Goal: Check status

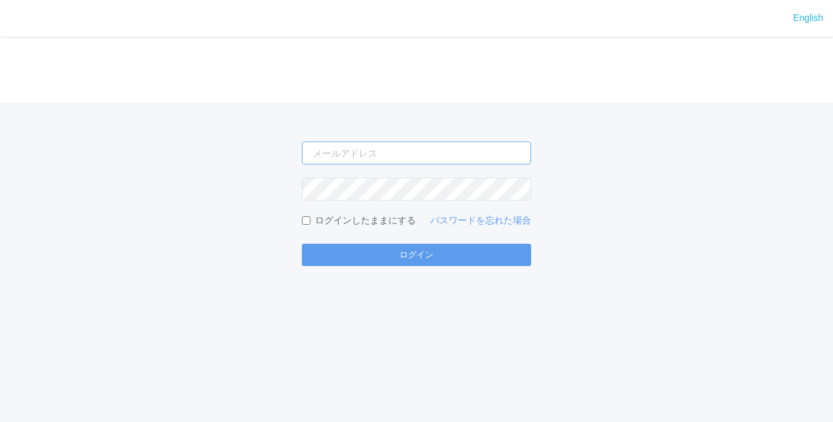
type input "[PERSON_NAME][EMAIL_ADDRESS][DOMAIN_NAME]"
click at [399, 272] on div "English ログイン [PERSON_NAME][EMAIL_ADDRESS][DOMAIN_NAME] ログインしたままにする パスワードを忘れた場合 …" at bounding box center [416, 211] width 833 height 422
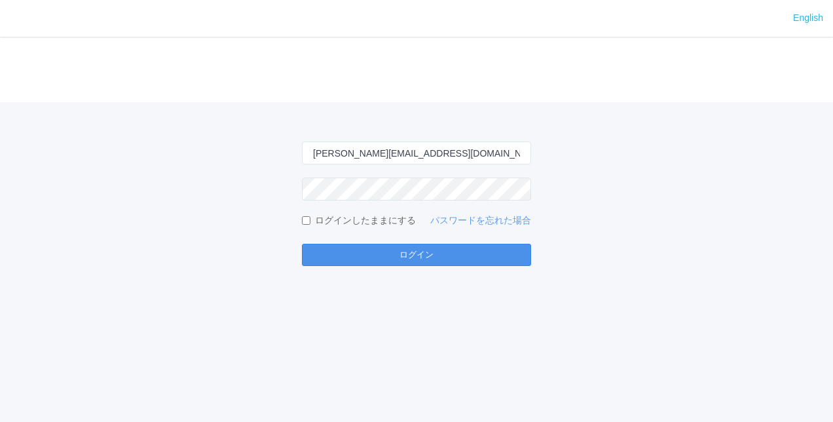
click at [409, 259] on button "ログイン" at bounding box center [416, 255] width 229 height 22
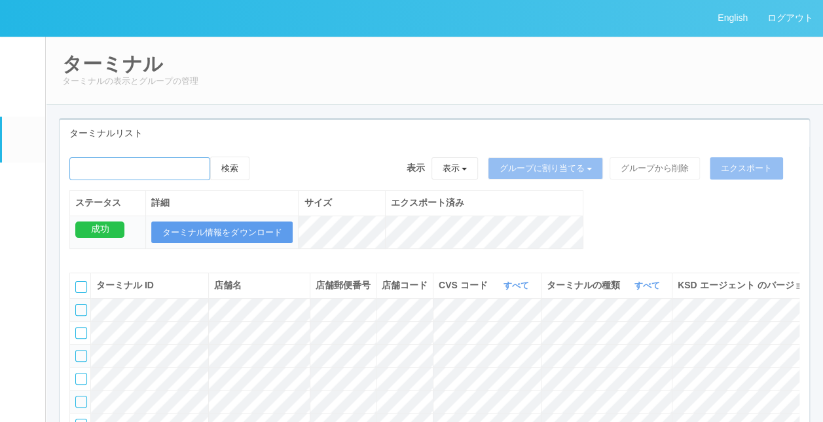
click at [149, 166] on input "emailSearch" at bounding box center [139, 168] width 141 height 23
type input "KD_02-0A-48-25-58-4D"
click at [238, 162] on button "検索" at bounding box center [229, 169] width 39 height 24
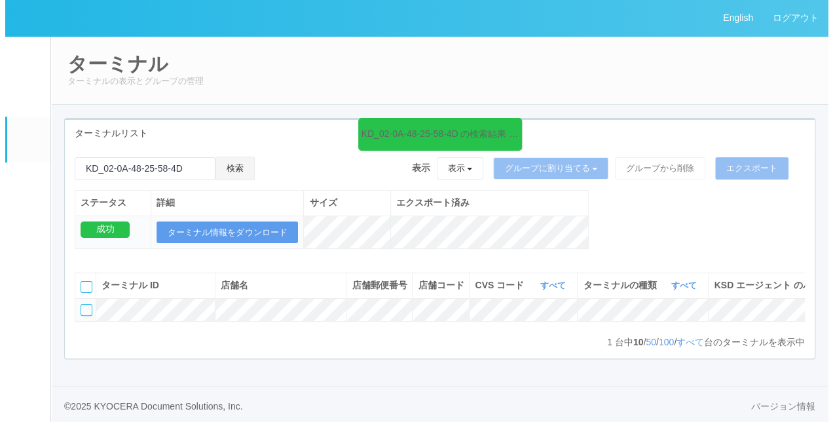
scroll to position [0, 244]
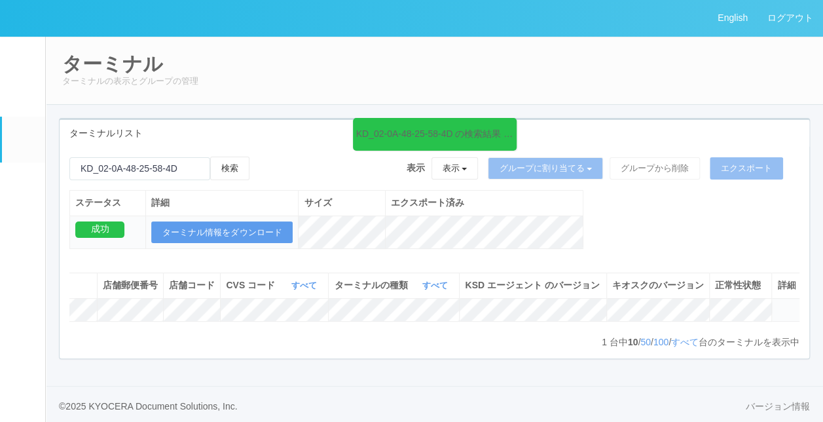
click at [775, 318] on td at bounding box center [786, 309] width 29 height 23
click at [777, 304] on icon at bounding box center [777, 304] width 0 height 0
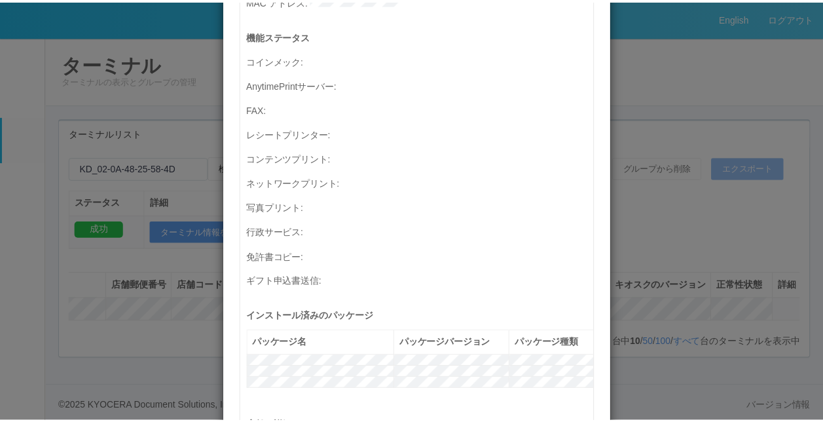
scroll to position [393, 0]
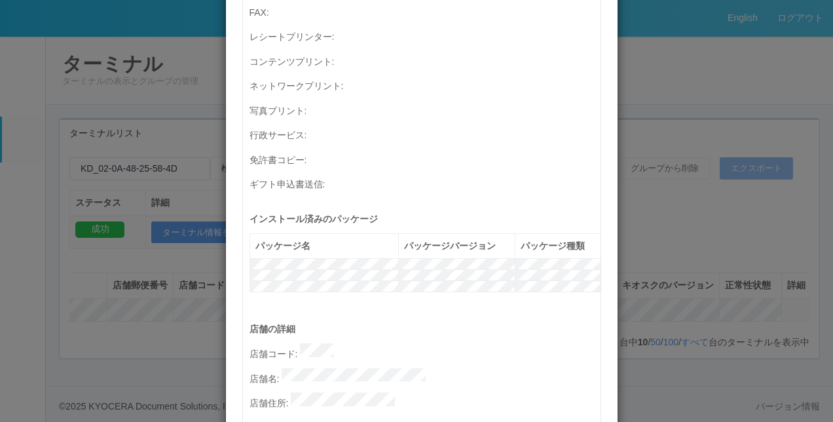
click at [704, 113] on div "ターミナルの詳細 詳細 S.M.A.R.T 接続ステータス 最終接続日時 : [DATE] 12:22:20 PM マルチコピー機の詳細 モデル : シリアル…" at bounding box center [416, 211] width 833 height 422
